Goal: Information Seeking & Learning: Learn about a topic

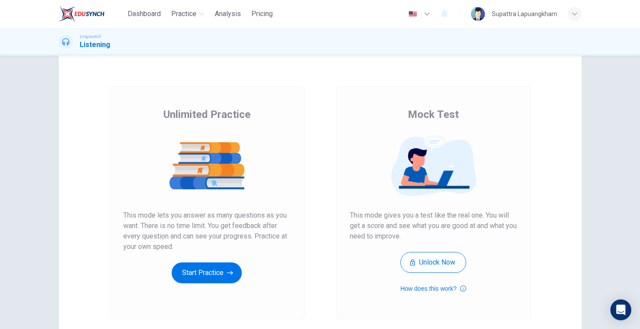
scroll to position [25, 0]
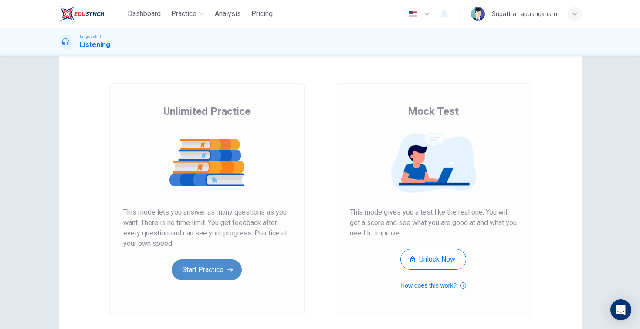
click at [208, 278] on button "Start Practice" at bounding box center [207, 270] width 70 height 21
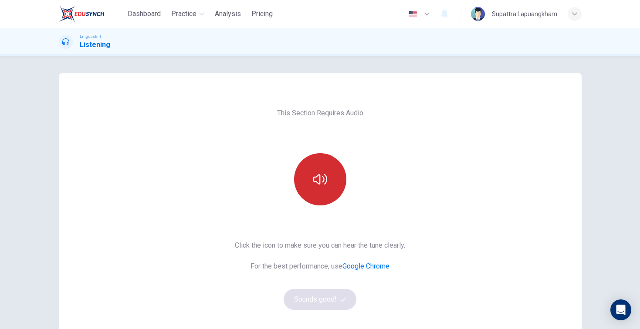
click at [323, 195] on button "button" at bounding box center [320, 179] width 52 height 52
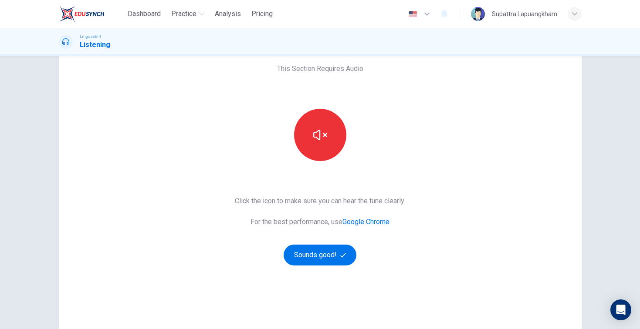
scroll to position [44, 0]
click at [342, 258] on icon "button" at bounding box center [343, 256] width 6 height 6
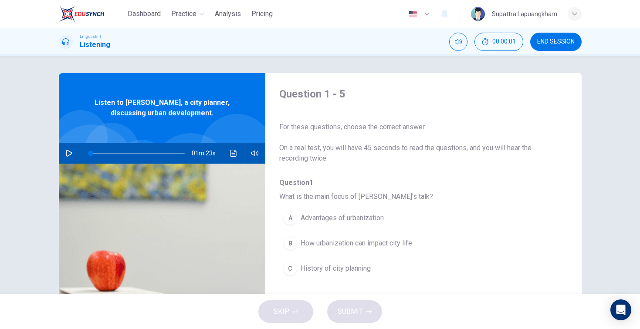
scroll to position [0, 0]
click at [72, 154] on icon "button" at bounding box center [69, 153] width 7 height 7
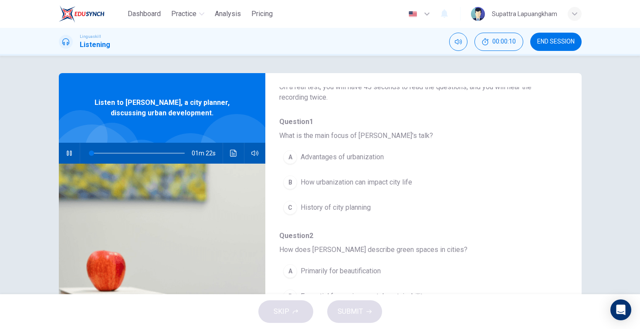
scroll to position [61, 0]
click at [345, 209] on span "History of city planning" at bounding box center [335, 207] width 70 height 10
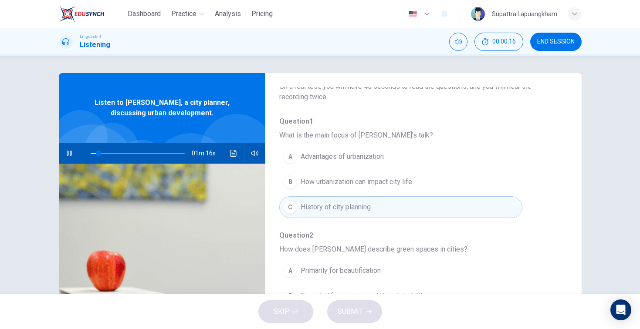
click at [365, 182] on span "How urbanization can impact city life" at bounding box center [355, 182] width 111 height 10
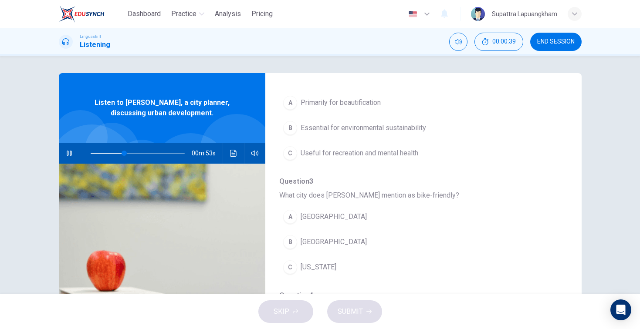
scroll to position [228, 0]
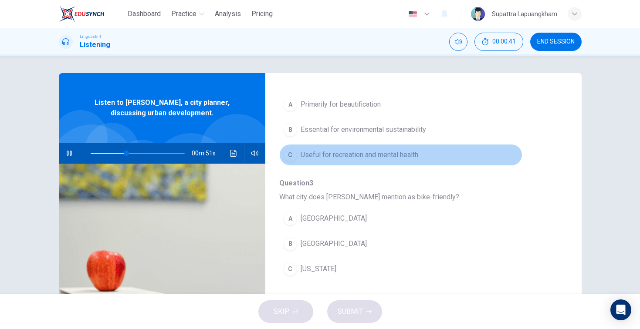
click at [359, 155] on span "Useful for recreation and mental health" at bounding box center [359, 155] width 118 height 10
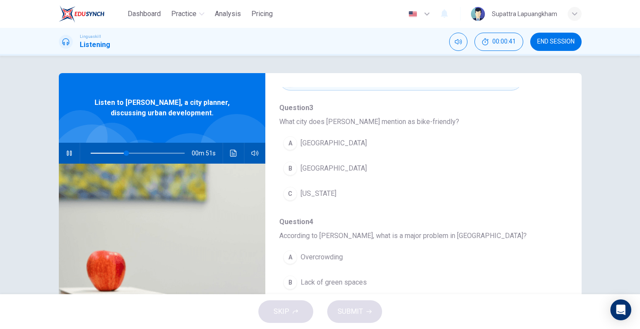
scroll to position [304, 0]
click at [334, 211] on div "Question 1 What is the main focus of [PERSON_NAME]'s talk? A Advantages of urba…" at bounding box center [416, 154] width 274 height 560
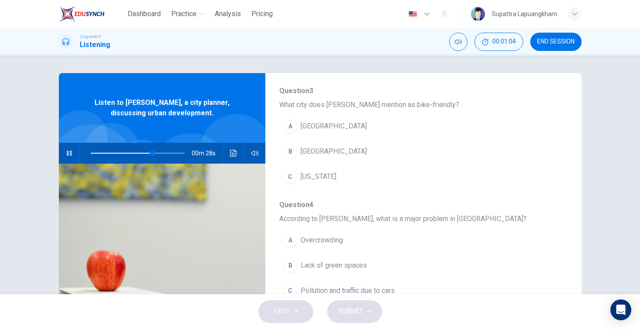
scroll to position [317, 0]
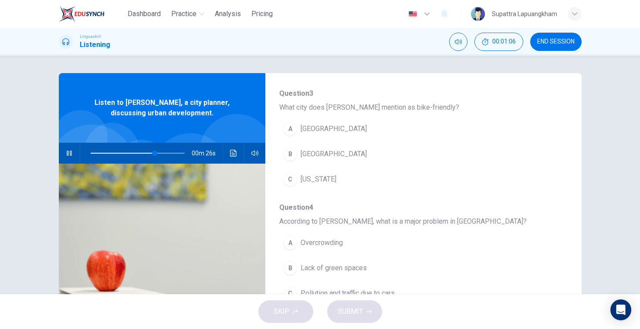
click at [312, 154] on span "[GEOGRAPHIC_DATA]" at bounding box center [333, 154] width 66 height 10
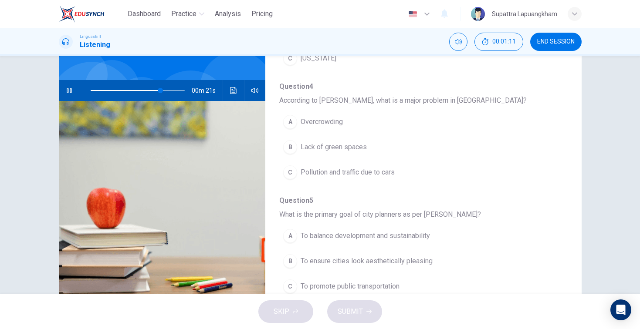
scroll to position [375, 0]
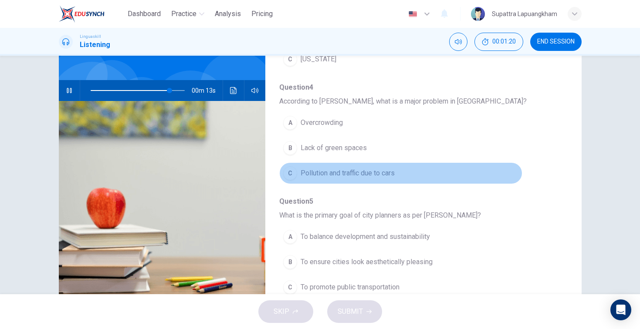
click at [338, 175] on span "Pollution and traffic due to cars" at bounding box center [347, 173] width 94 height 10
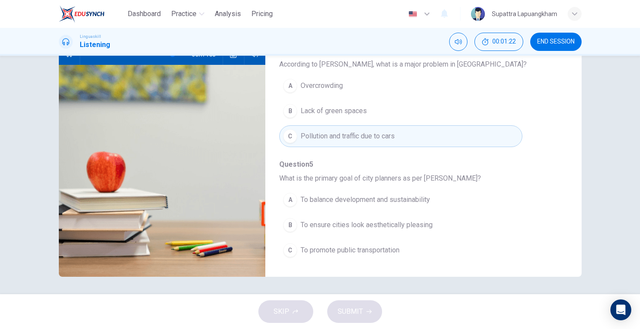
scroll to position [99, 0]
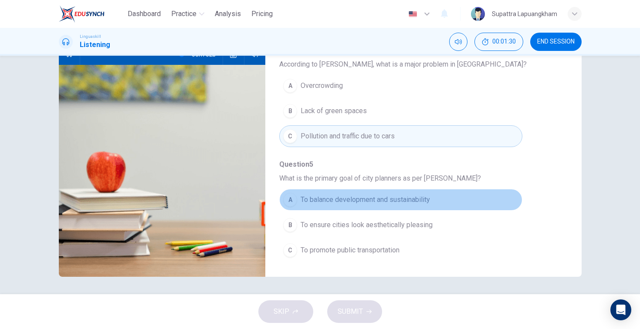
click at [344, 200] on span "To balance development and sustainability" at bounding box center [364, 200] width 129 height 10
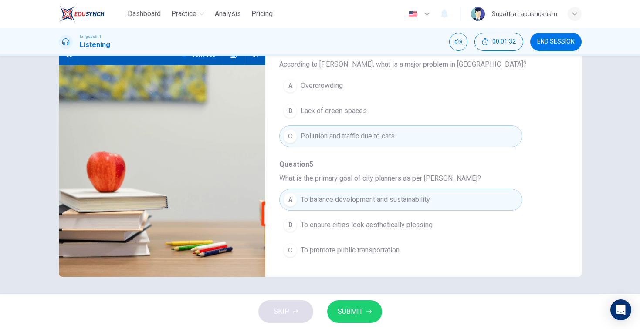
type input "0"
click at [360, 307] on span "SUBMIT" at bounding box center [349, 312] width 25 height 12
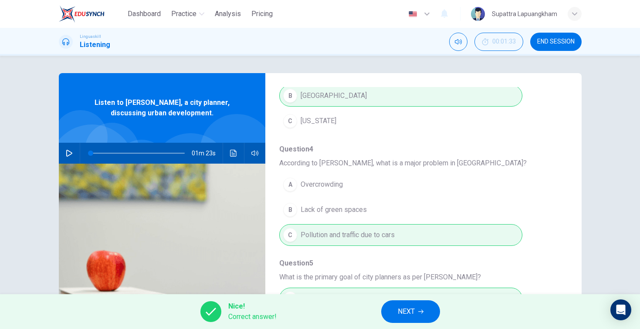
scroll to position [0, 0]
click at [398, 308] on span "NEXT" at bounding box center [406, 312] width 17 height 12
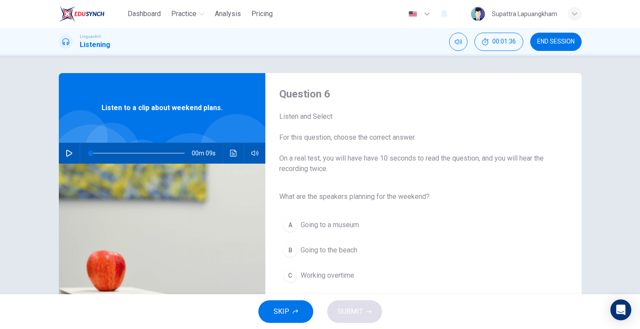
click at [67, 151] on icon "button" at bounding box center [69, 153] width 6 height 7
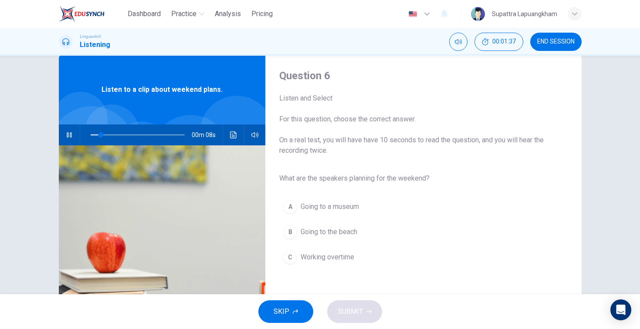
scroll to position [23, 0]
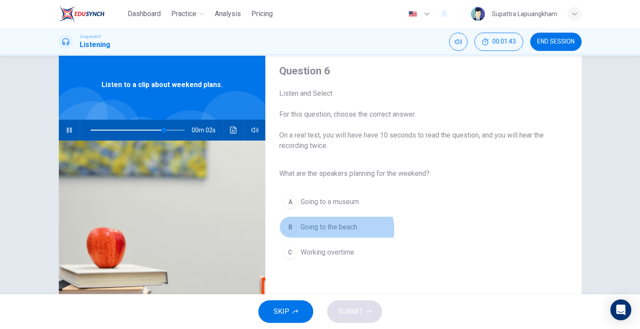
click at [336, 230] on span "Going to the beach" at bounding box center [328, 227] width 57 height 10
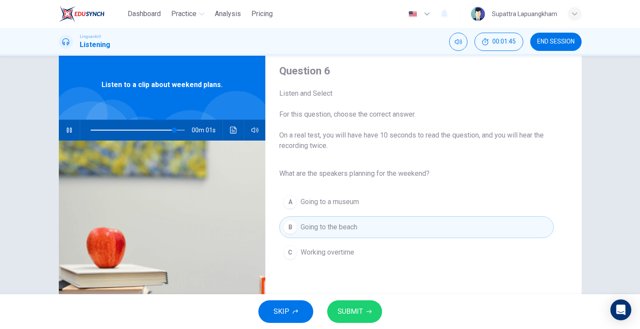
click at [363, 314] on button "SUBMIT" at bounding box center [354, 311] width 55 height 23
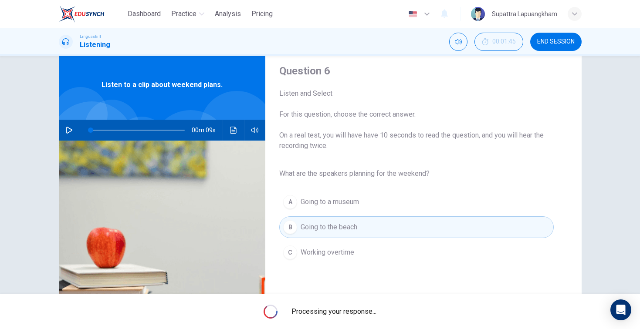
type input "0"
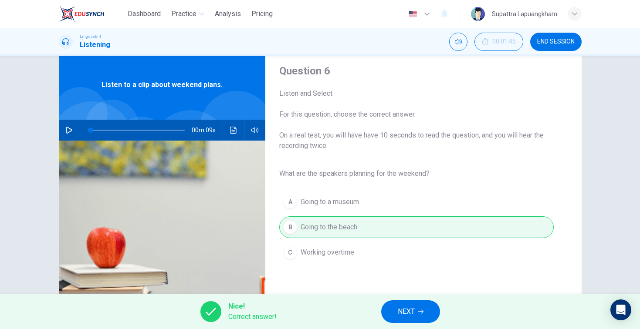
click at [411, 312] on span "NEXT" at bounding box center [406, 312] width 17 height 12
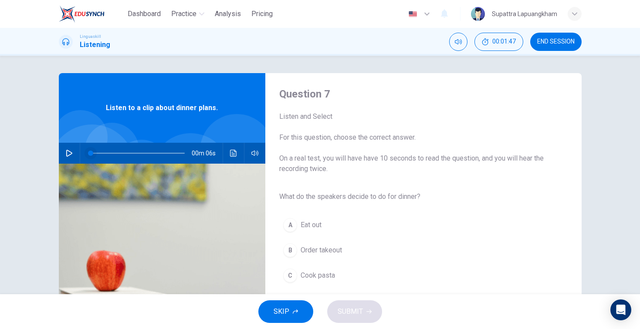
scroll to position [0, 0]
click at [69, 152] on icon "button" at bounding box center [69, 153] width 6 height 7
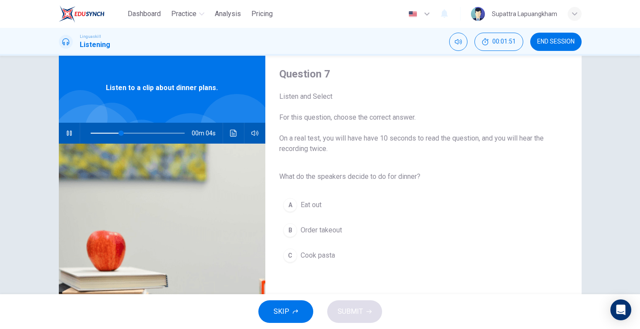
scroll to position [25, 0]
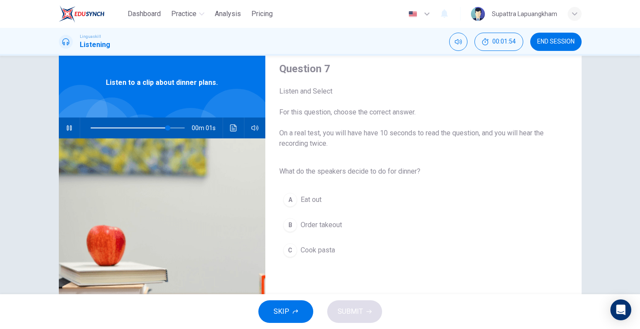
type input "0"
click at [318, 253] on span "Cook pasta" at bounding box center [317, 250] width 34 height 10
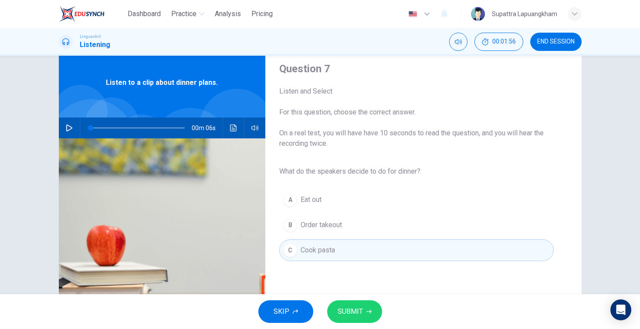
click at [357, 310] on span "SUBMIT" at bounding box center [349, 312] width 25 height 12
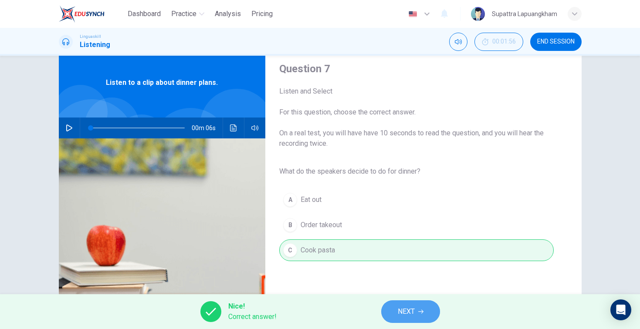
click at [402, 313] on span "NEXT" at bounding box center [406, 312] width 17 height 12
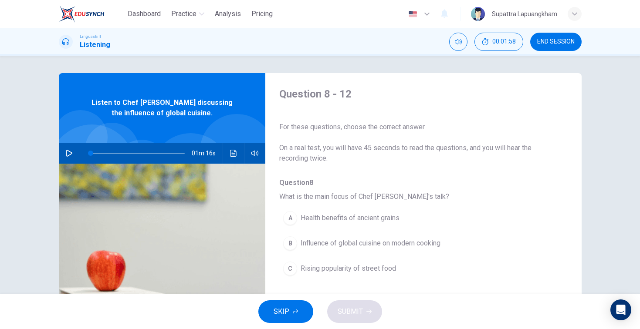
scroll to position [0, 0]
click at [68, 152] on icon "button" at bounding box center [69, 153] width 7 height 7
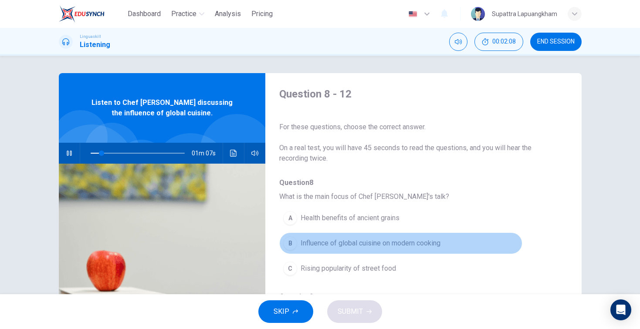
click at [418, 244] on span "Influence of global cuisine on modern cooking" at bounding box center [370, 243] width 140 height 10
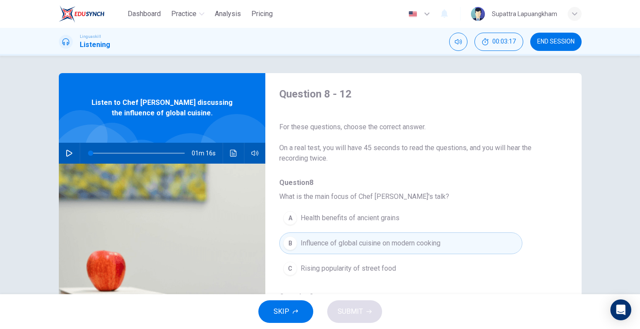
click at [371, 249] on button "B Influence of global cuisine on modern cooking" at bounding box center [400, 244] width 243 height 22
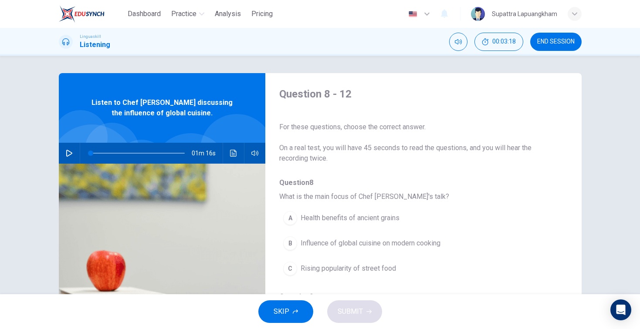
click at [357, 246] on span "Influence of global cuisine on modern cooking" at bounding box center [370, 243] width 140 height 10
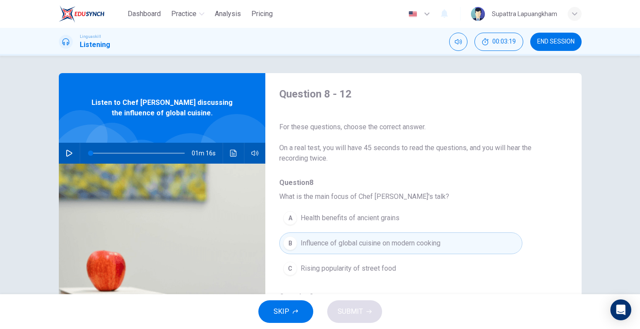
click at [356, 313] on div "SKIP SUBMIT" at bounding box center [320, 311] width 640 height 35
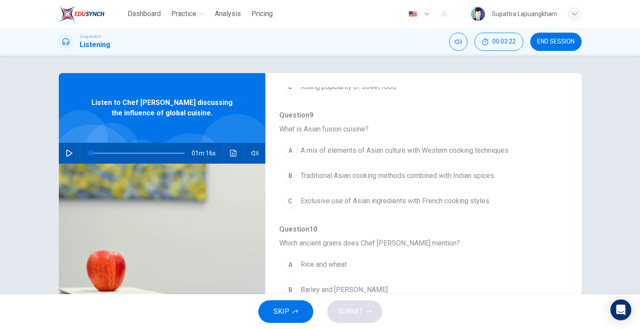
scroll to position [177, 0]
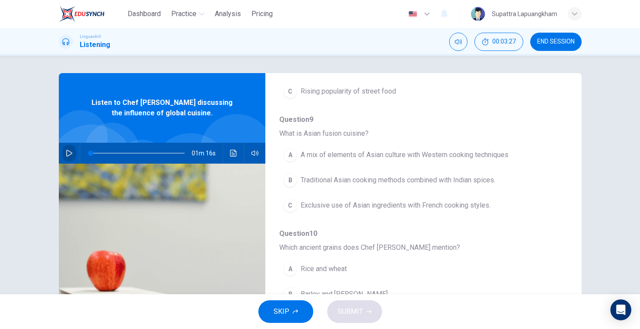
click at [72, 153] on icon "button" at bounding box center [69, 153] width 6 height 7
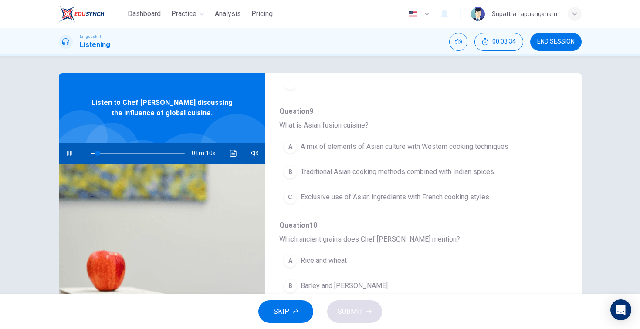
scroll to position [194, 0]
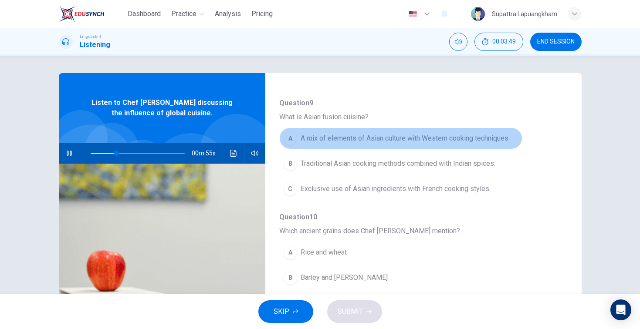
click at [487, 140] on span "A mix of elements of Asian culture with Western cooking techniques" at bounding box center [404, 138] width 208 height 10
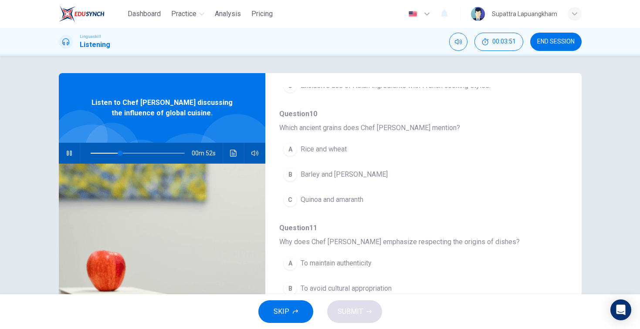
scroll to position [297, 0]
click at [333, 203] on span "Quinoa and amaranth" at bounding box center [331, 199] width 63 height 10
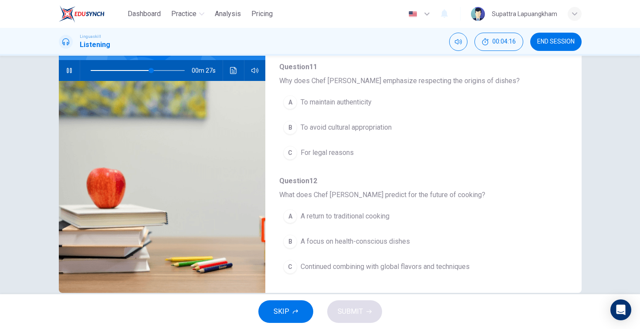
scroll to position [85, 0]
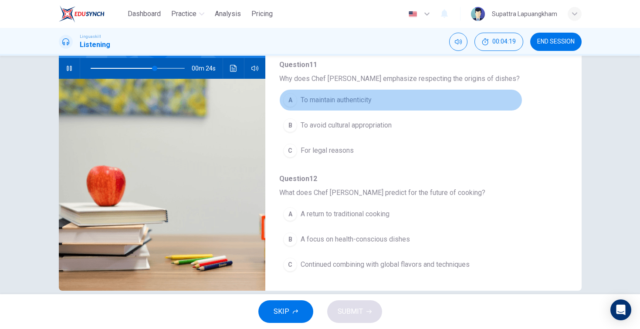
click at [337, 100] on span "To maintain authenticity" at bounding box center [335, 100] width 71 height 10
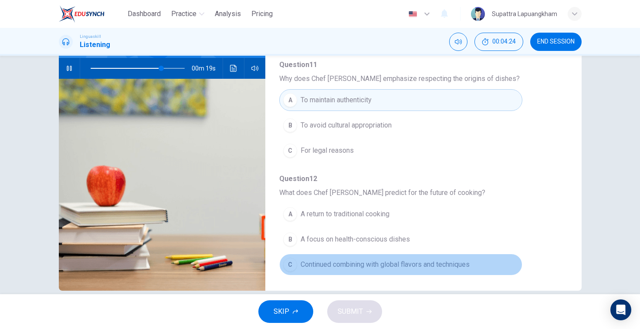
click at [356, 268] on span "Continued combining with global flavors and techniques" at bounding box center [384, 265] width 169 height 10
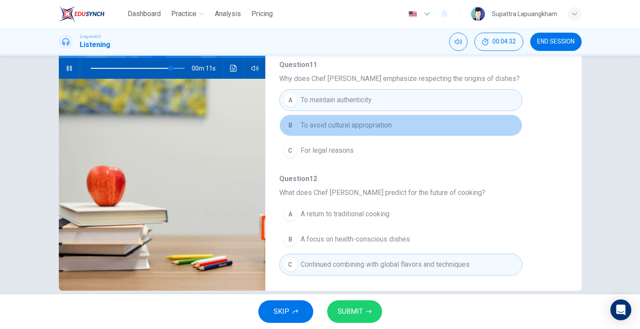
click at [369, 130] on span "To avoid cultural appropriation" at bounding box center [345, 125] width 91 height 10
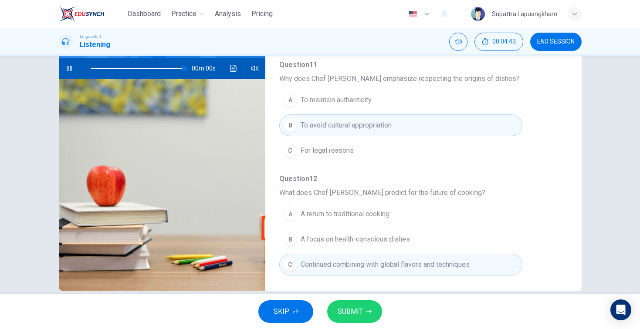
type input "0"
click at [367, 307] on button "SUBMIT" at bounding box center [354, 311] width 55 height 23
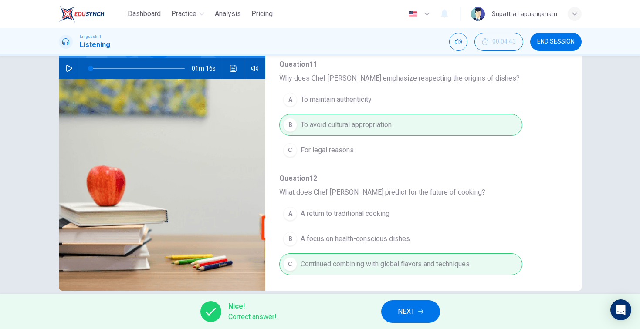
scroll to position [376, 0]
click at [404, 310] on span "NEXT" at bounding box center [406, 312] width 17 height 12
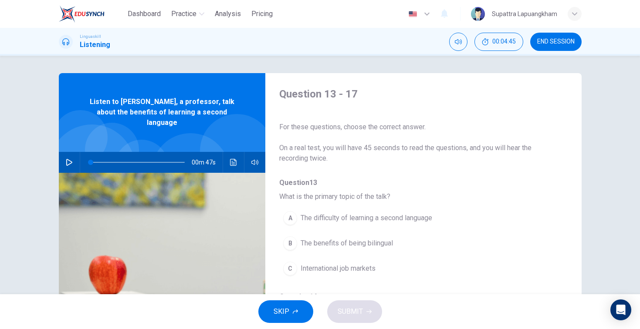
scroll to position [0, 0]
click at [67, 159] on icon "button" at bounding box center [69, 162] width 6 height 7
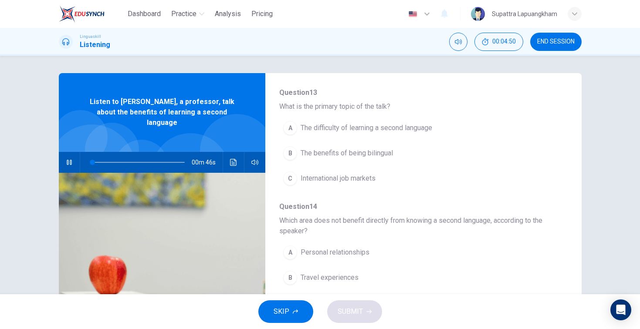
scroll to position [94, 0]
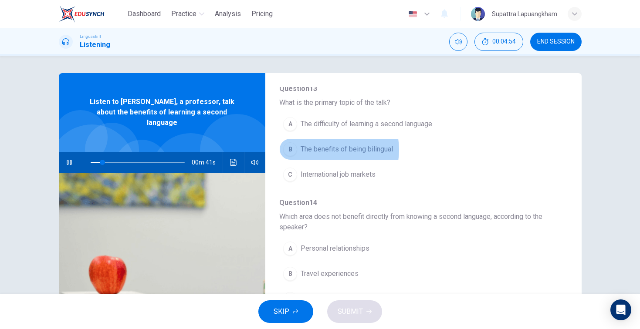
click at [327, 150] on span "The benefits of being bilingual" at bounding box center [346, 149] width 92 height 10
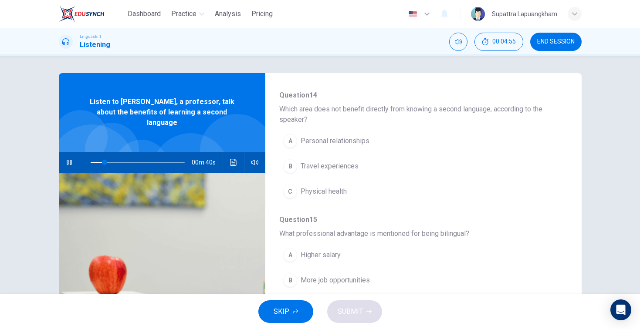
scroll to position [202, 0]
click at [329, 192] on span "Physical health" at bounding box center [323, 190] width 46 height 10
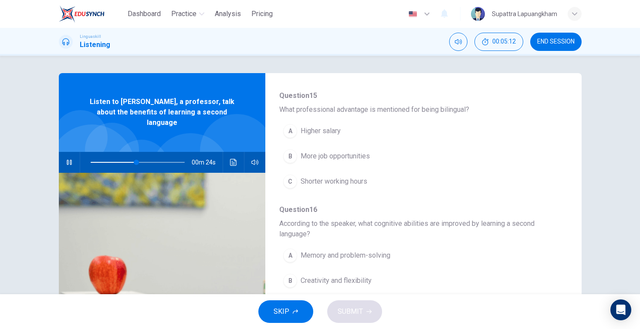
scroll to position [327, 0]
click at [338, 155] on span "More job opportunities" at bounding box center [334, 155] width 69 height 10
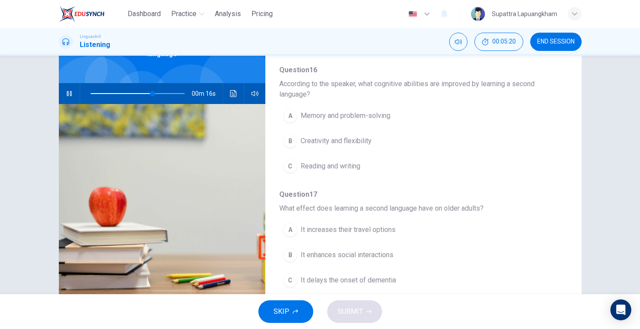
scroll to position [69, 0]
click at [335, 119] on span "Memory and problem-solving" at bounding box center [345, 115] width 90 height 10
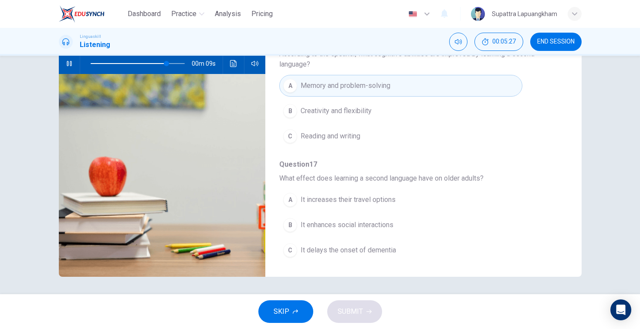
scroll to position [99, 0]
type input "0"
click at [363, 230] on span "It enhances social interactions" at bounding box center [346, 225] width 93 height 10
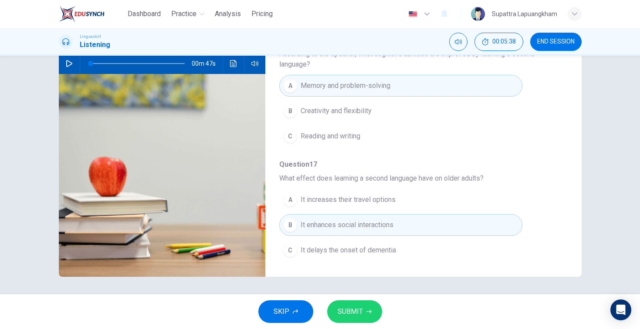
click at [364, 310] on button "SUBMIT" at bounding box center [354, 311] width 55 height 23
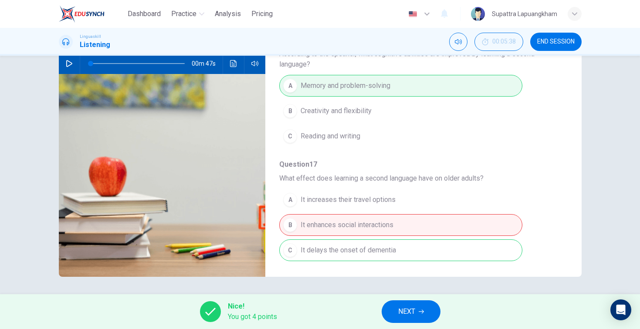
scroll to position [397, 0]
click at [407, 310] on span "NEXT" at bounding box center [406, 312] width 17 height 12
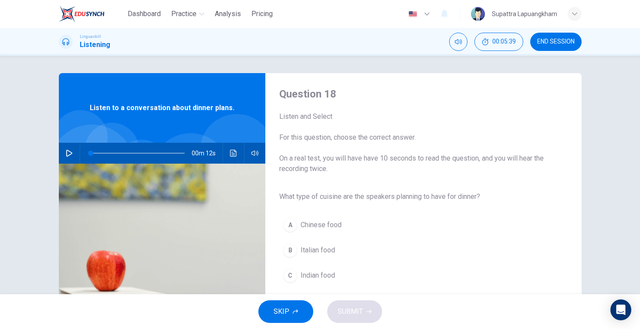
scroll to position [0, 0]
click at [70, 151] on icon "button" at bounding box center [69, 153] width 7 height 7
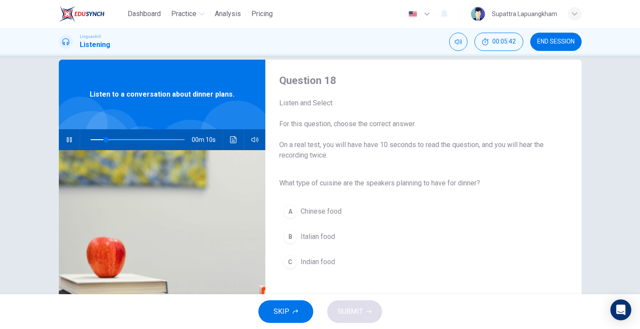
scroll to position [10, 0]
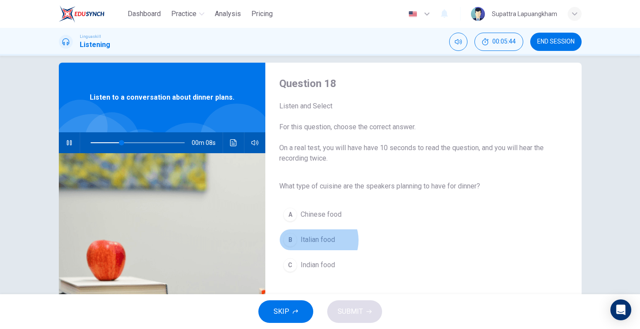
click at [318, 240] on span "Italian food" at bounding box center [317, 240] width 34 height 10
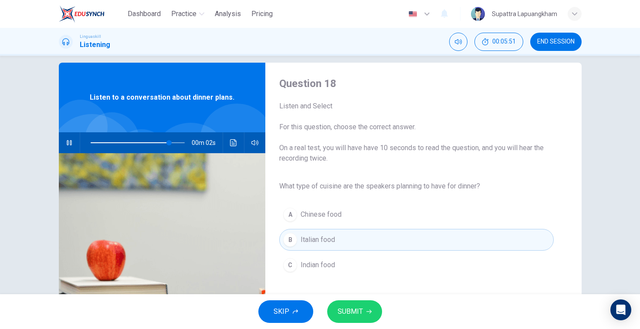
click at [353, 314] on span "SUBMIT" at bounding box center [349, 312] width 25 height 12
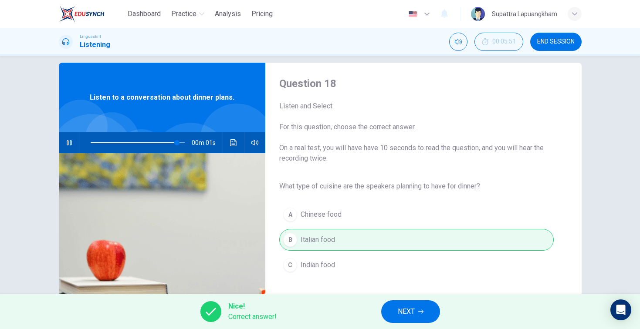
type input "0"
click at [422, 312] on icon "button" at bounding box center [420, 311] width 5 height 5
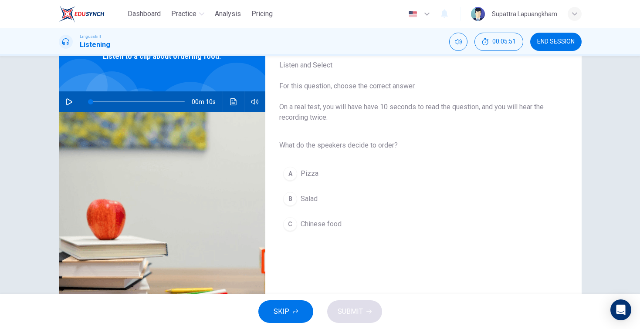
scroll to position [16, 0]
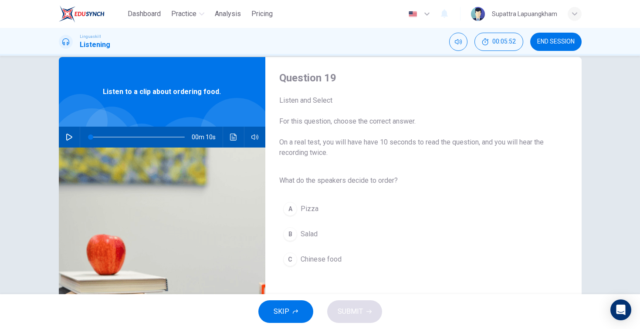
click at [67, 138] on icon "button" at bounding box center [69, 137] width 7 height 7
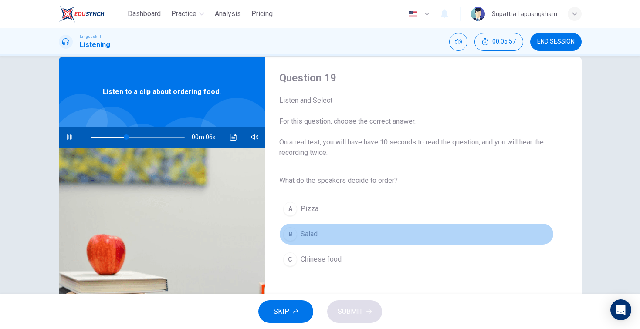
click at [311, 237] on span "Salad" at bounding box center [308, 234] width 17 height 10
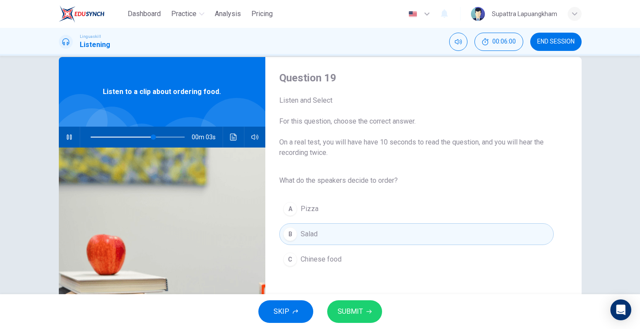
click at [371, 310] on button "SUBMIT" at bounding box center [354, 311] width 55 height 23
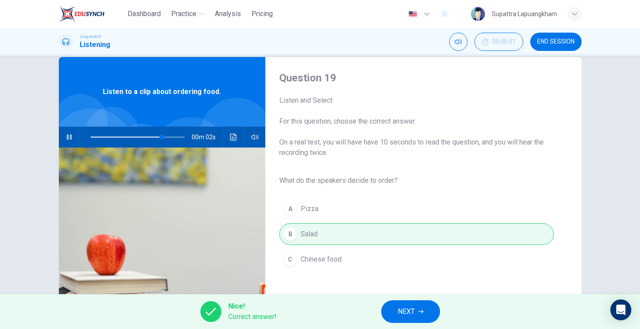
type input "86"
click at [424, 309] on button "NEXT" at bounding box center [410, 311] width 59 height 23
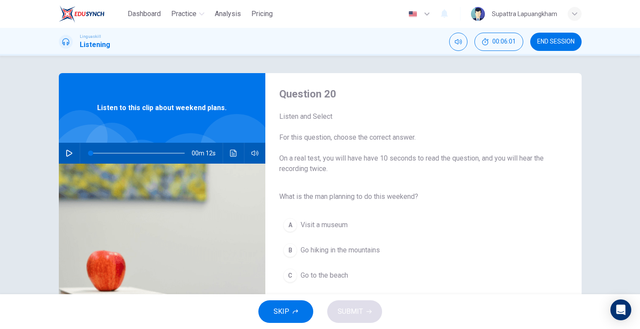
click at [73, 148] on button "button" at bounding box center [69, 153] width 14 height 21
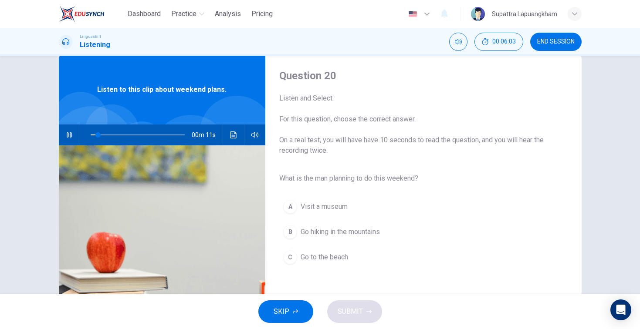
scroll to position [17, 0]
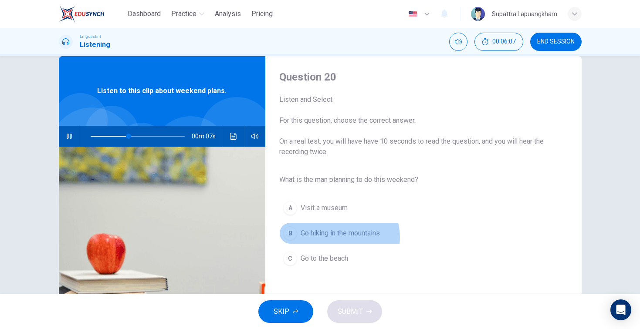
click at [338, 237] on span "Go hiking in the mountains" at bounding box center [339, 233] width 79 height 10
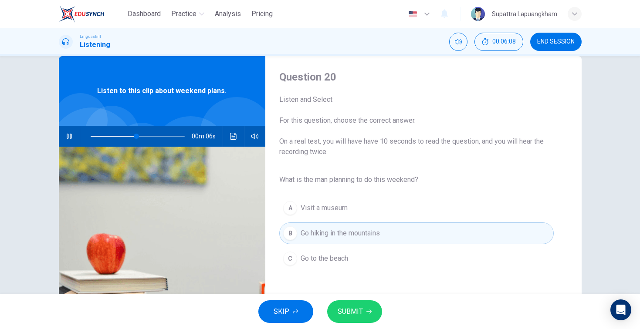
click at [357, 312] on span "SUBMIT" at bounding box center [349, 312] width 25 height 12
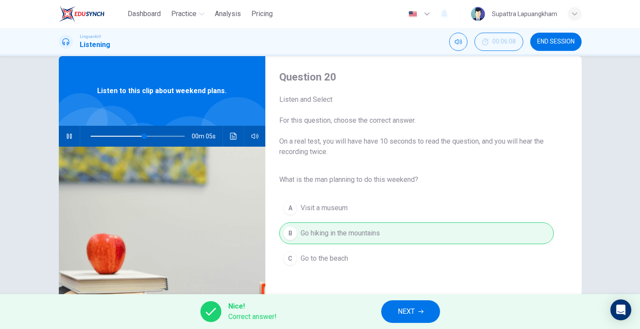
type input "65"
click at [414, 311] on span "NEXT" at bounding box center [406, 312] width 17 height 12
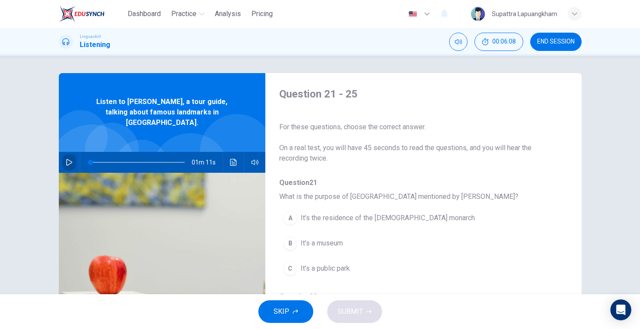
click at [71, 159] on icon "button" at bounding box center [69, 162] width 7 height 7
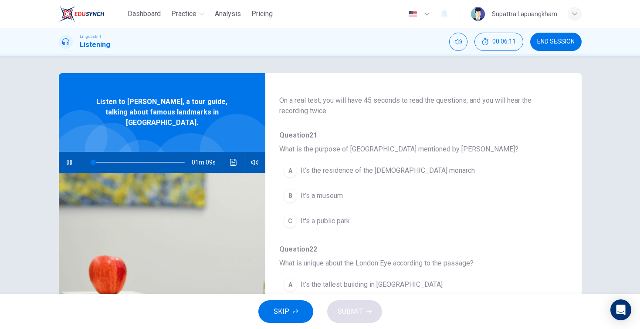
scroll to position [49, 0]
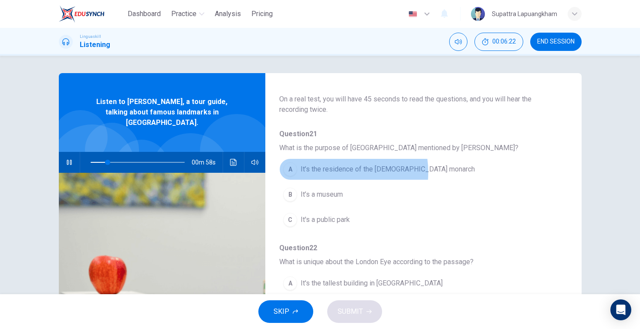
click at [324, 172] on span "It’s the residence of the [DEMOGRAPHIC_DATA] monarch" at bounding box center [387, 169] width 174 height 10
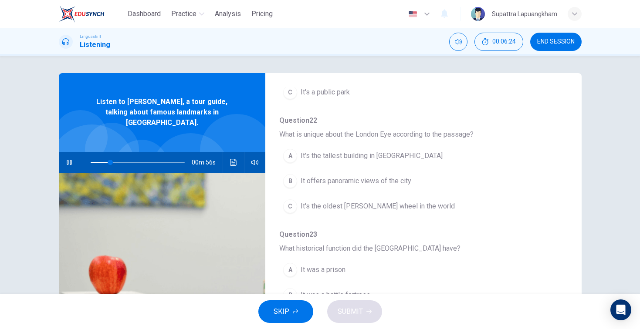
scroll to position [178, 0]
click at [374, 179] on span "It offers panoramic views of the city" at bounding box center [355, 180] width 111 height 10
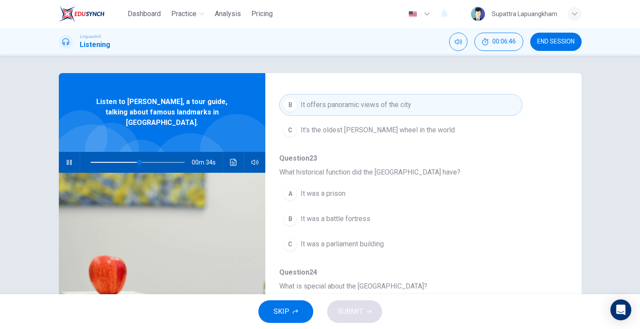
scroll to position [252, 0]
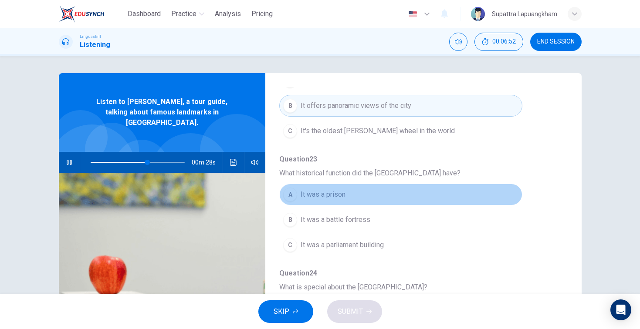
click at [319, 191] on span "It was a prison" at bounding box center [322, 194] width 45 height 10
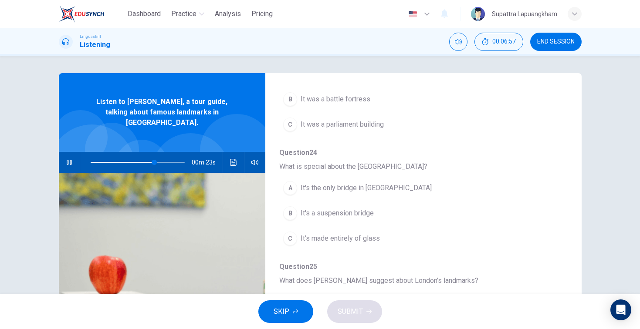
scroll to position [374, 0]
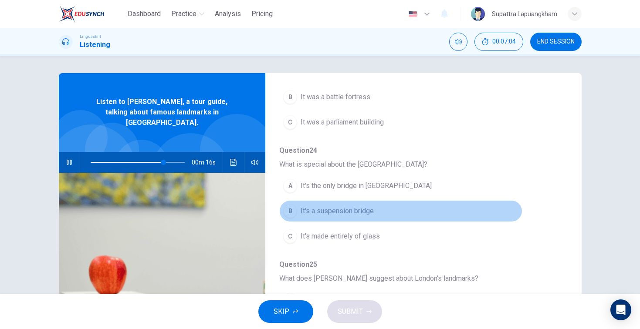
click at [361, 212] on span "It's a suspension bridge" at bounding box center [336, 211] width 73 height 10
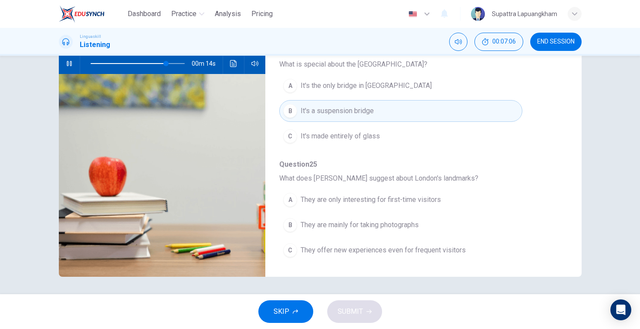
scroll to position [99, 0]
type input "0"
click at [437, 251] on span "They offer new experiences even for frequent visitors" at bounding box center [382, 250] width 165 height 10
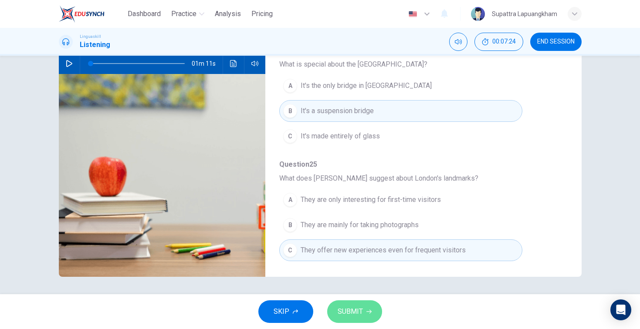
click at [359, 312] on span "SUBMIT" at bounding box center [349, 312] width 25 height 12
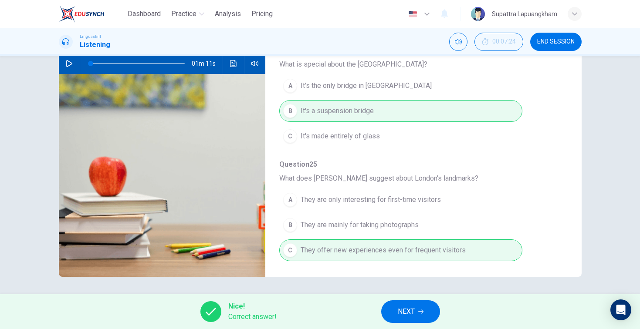
scroll to position [376, 0]
click at [405, 314] on span "NEXT" at bounding box center [406, 312] width 17 height 12
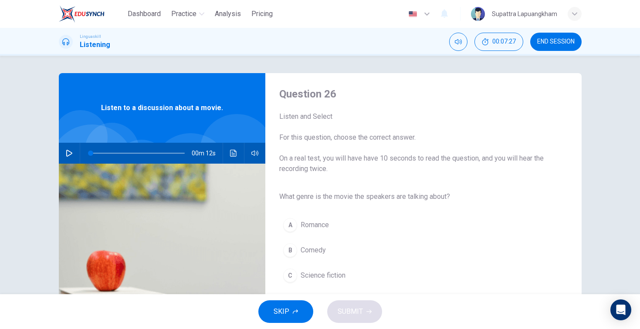
scroll to position [67, 0]
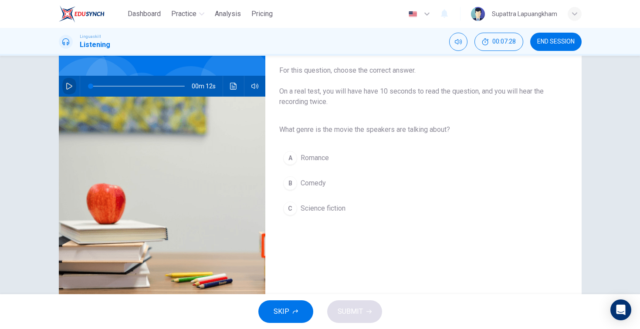
click at [71, 84] on icon "button" at bounding box center [69, 86] width 7 height 7
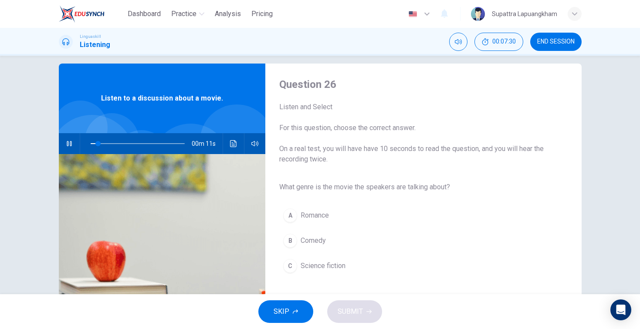
scroll to position [10, 0]
click at [316, 269] on span "Science fiction" at bounding box center [322, 265] width 45 height 10
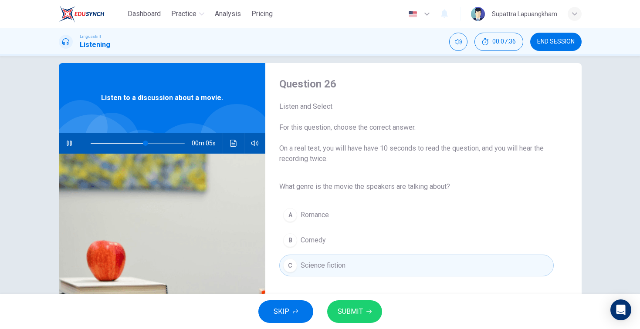
click at [364, 310] on button "SUBMIT" at bounding box center [354, 311] width 55 height 23
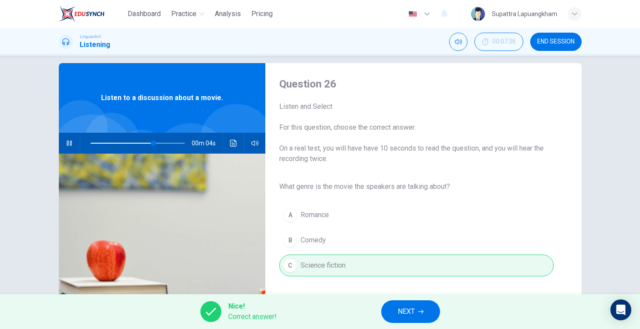
type input "75"
click at [399, 311] on span "NEXT" at bounding box center [406, 312] width 17 height 12
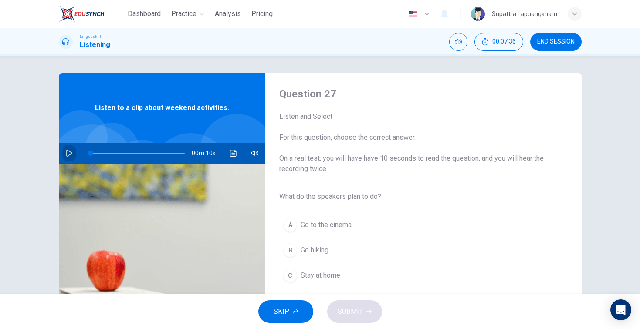
click at [70, 155] on icon "button" at bounding box center [69, 153] width 7 height 7
click at [319, 254] on span "Go hiking" at bounding box center [314, 250] width 28 height 10
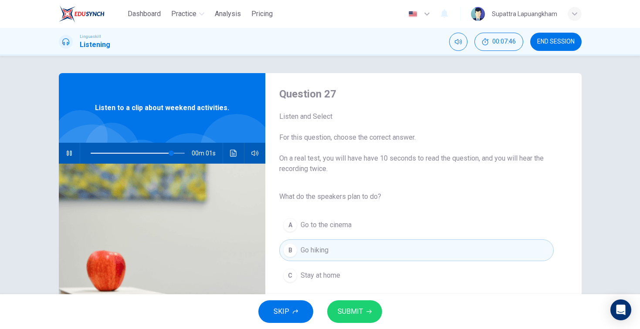
click at [355, 308] on span "SUBMIT" at bounding box center [349, 312] width 25 height 12
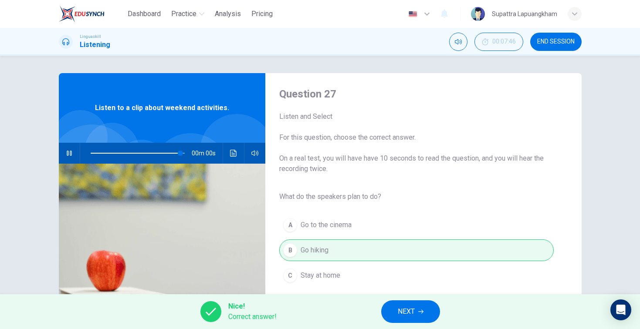
type input "0"
click at [403, 307] on span "NEXT" at bounding box center [406, 312] width 17 height 12
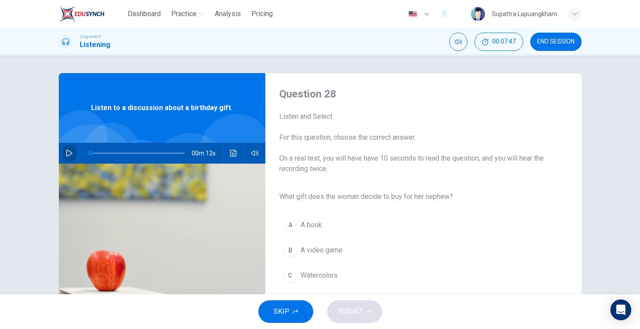
click at [70, 154] on icon "button" at bounding box center [69, 153] width 6 height 7
click at [294, 276] on div "C" at bounding box center [290, 276] width 14 height 14
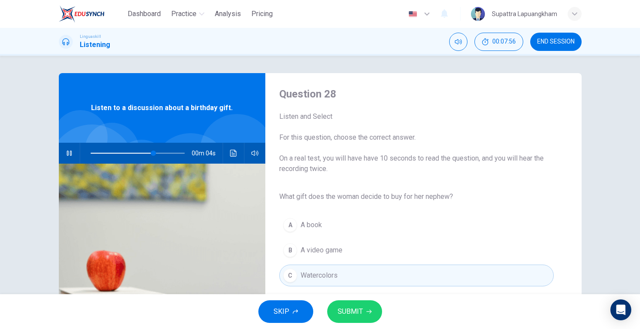
click at [360, 309] on span "SUBMIT" at bounding box center [349, 312] width 25 height 12
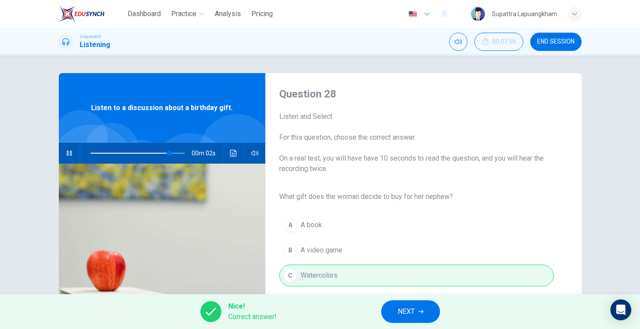
type input "92"
click at [400, 310] on span "NEXT" at bounding box center [406, 312] width 17 height 12
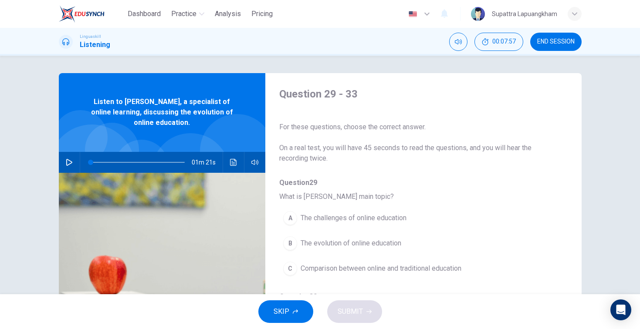
click at [72, 162] on icon "button" at bounding box center [69, 162] width 7 height 7
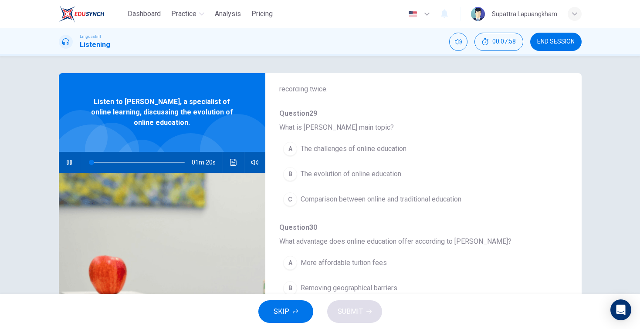
scroll to position [68, 0]
click at [391, 178] on span "The evolution of online education" at bounding box center [350, 175] width 101 height 10
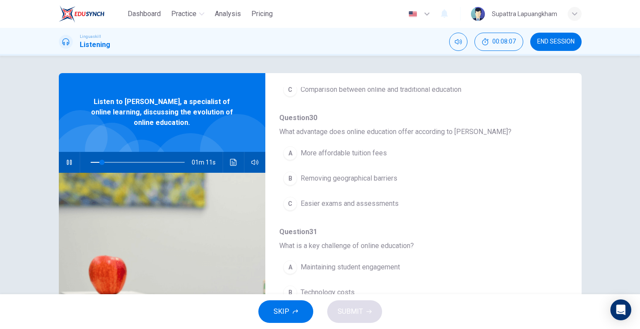
scroll to position [180, 0]
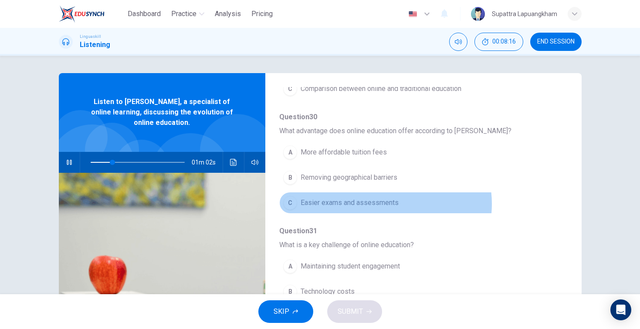
click at [385, 204] on span "Easier exams and assessments" at bounding box center [349, 203] width 98 height 10
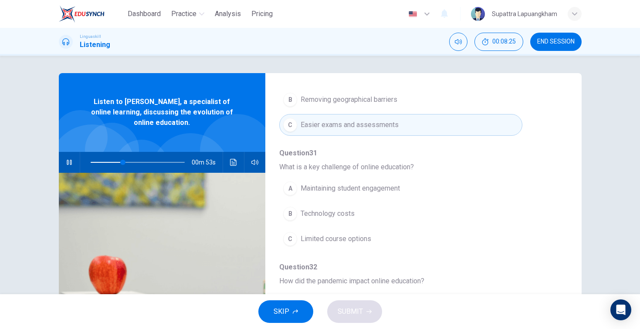
scroll to position [257, 0]
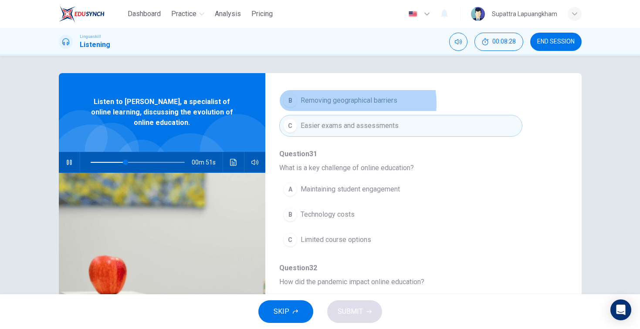
click at [357, 103] on span "Removing geographical barriers" at bounding box center [348, 100] width 97 height 10
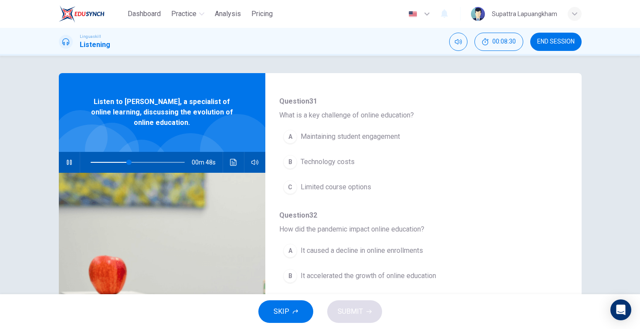
scroll to position [322, 0]
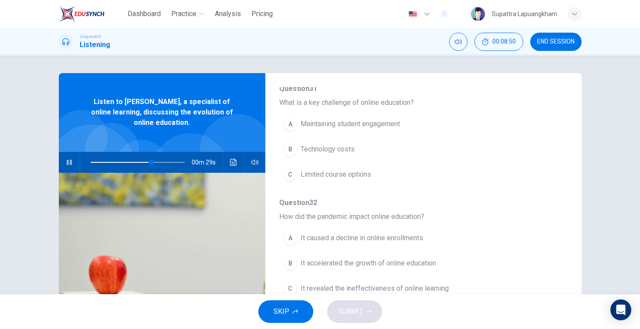
click at [347, 148] on span "Technology costs" at bounding box center [327, 149] width 54 height 10
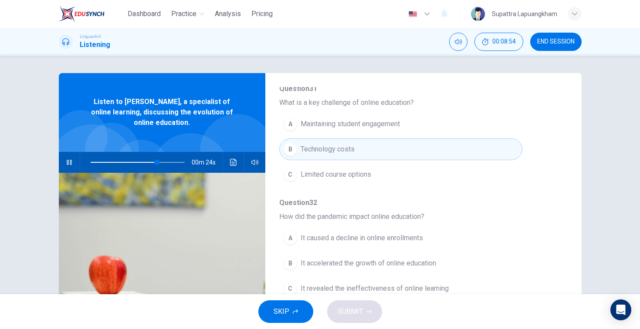
click at [358, 129] on button "A Maintaining student engagement" at bounding box center [400, 124] width 243 height 22
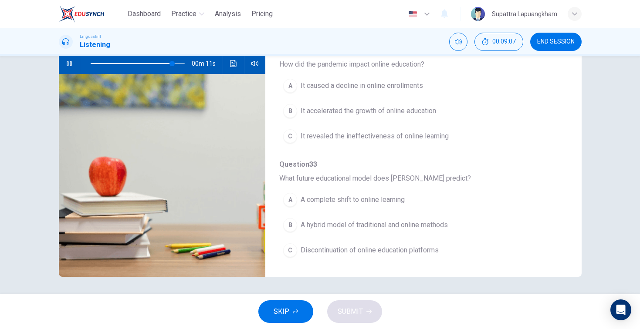
scroll to position [99, 0]
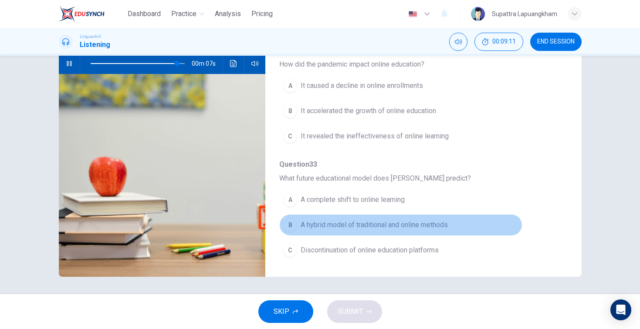
click at [342, 227] on span "A hybrid model of traditional and online methods" at bounding box center [373, 225] width 147 height 10
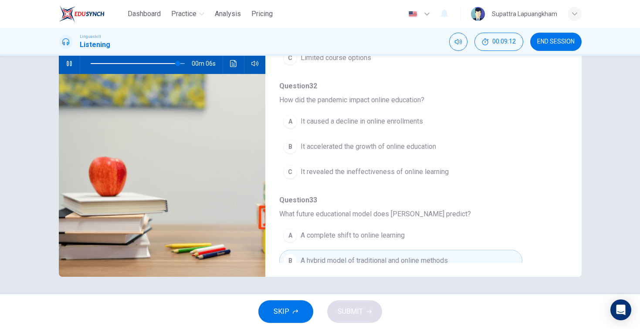
scroll to position [340, 0]
type input "0"
click at [345, 125] on span "It caused a decline in online enrollments" at bounding box center [361, 122] width 122 height 10
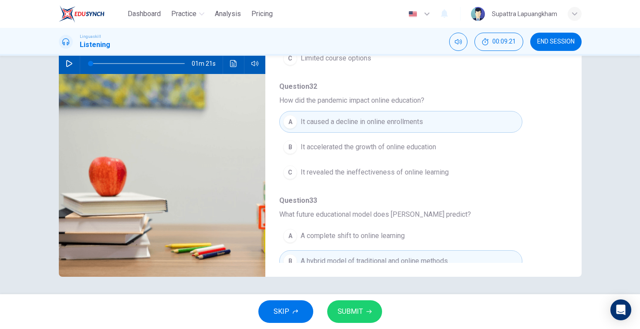
click at [359, 313] on span "SUBMIT" at bounding box center [349, 312] width 25 height 12
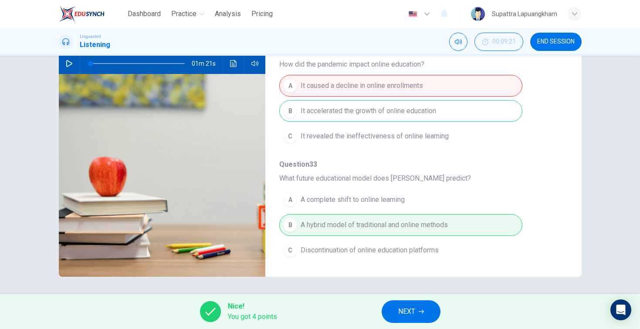
scroll to position [376, 0]
click at [420, 313] on icon "button" at bounding box center [420, 311] width 5 height 5
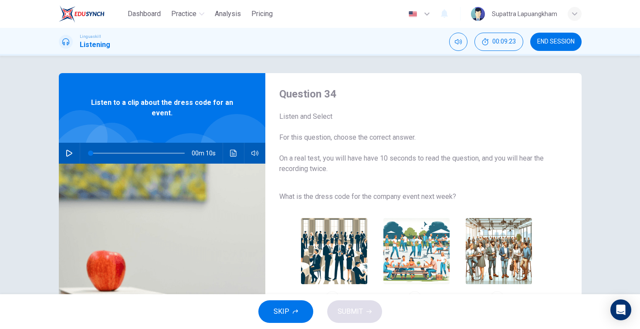
scroll to position [0, 0]
click at [70, 151] on icon "button" at bounding box center [69, 153] width 7 height 7
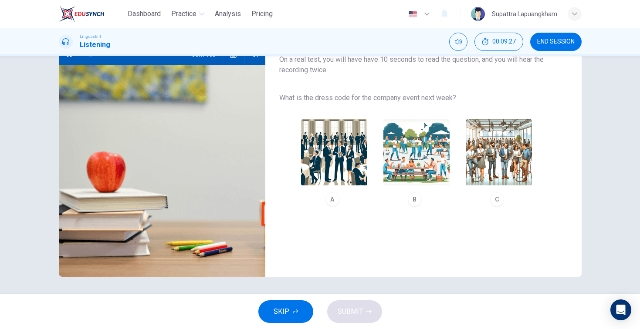
scroll to position [99, 0]
type input "0"
click at [495, 199] on div "C" at bounding box center [497, 199] width 14 height 14
click at [369, 304] on button "SUBMIT" at bounding box center [354, 311] width 55 height 23
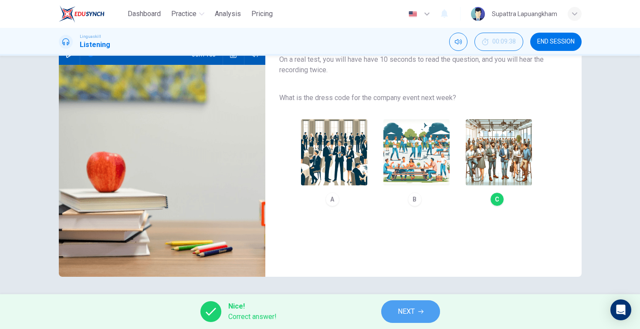
click at [427, 317] on button "NEXT" at bounding box center [410, 311] width 59 height 23
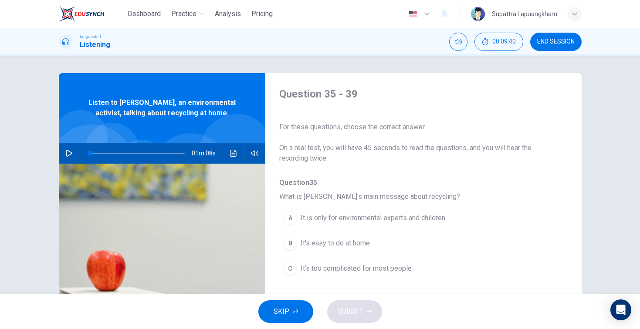
scroll to position [0, 0]
click at [543, 47] on button "END SESSION" at bounding box center [555, 42] width 51 height 18
